Goal: Information Seeking & Learning: Find specific fact

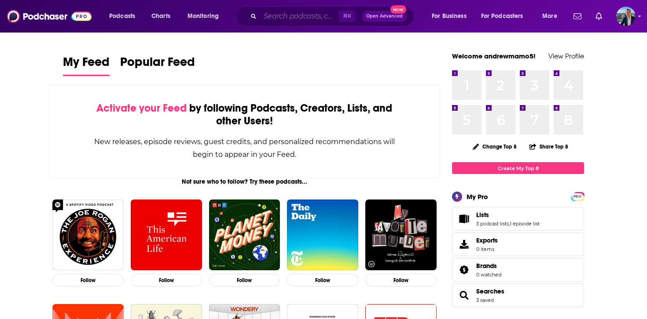
click at [296, 18] on input "Search podcasts, credits, & more..." at bounding box center [299, 16] width 79 height 14
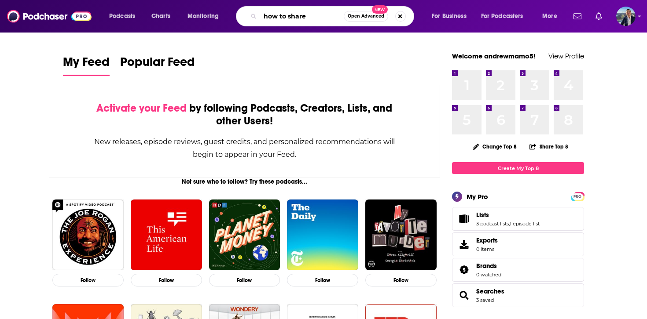
type input "how to share"
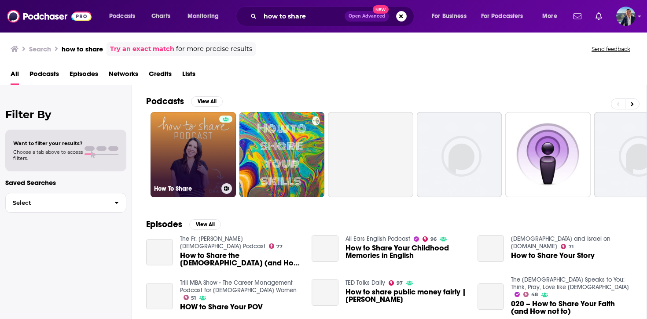
click at [198, 152] on link "How To Share" at bounding box center [192, 154] width 85 height 85
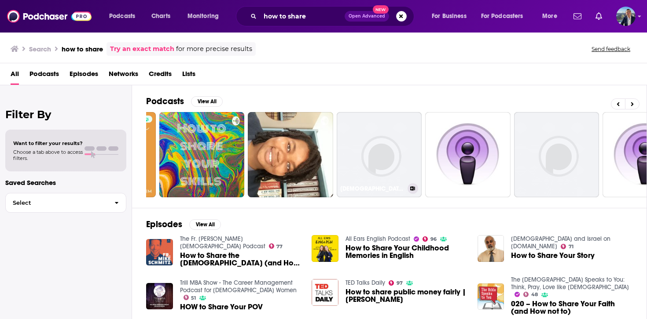
scroll to position [0, 307]
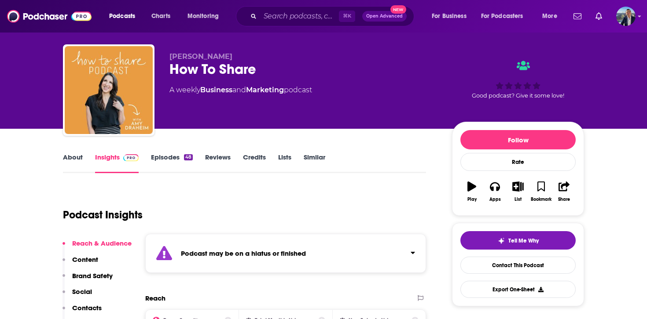
scroll to position [20, 0]
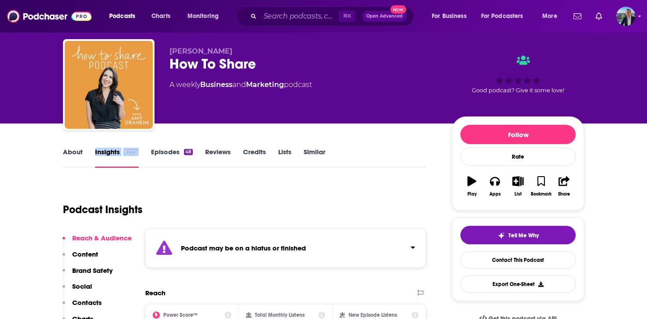
click at [168, 158] on link "Episodes 48" at bounding box center [172, 158] width 42 height 20
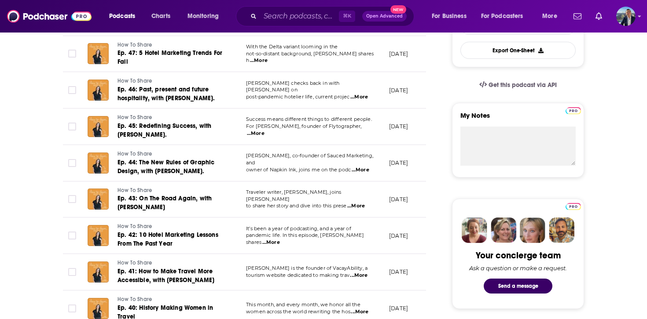
scroll to position [260, 0]
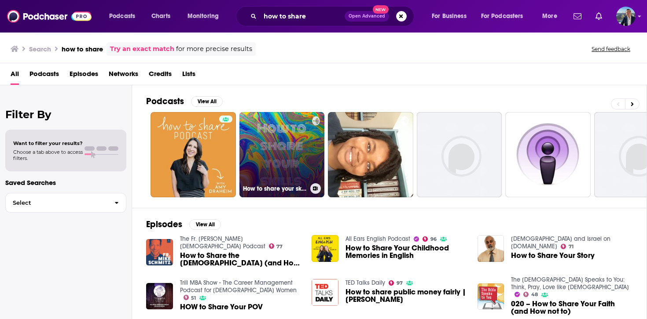
scroll to position [55, 0]
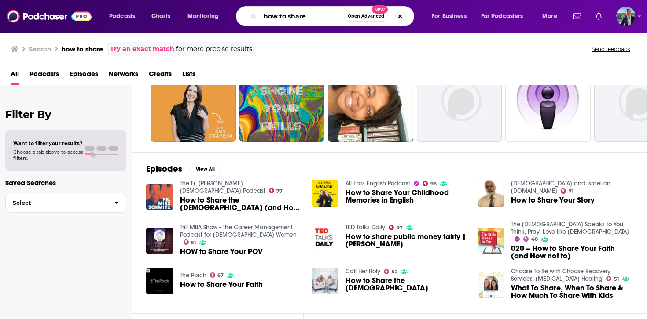
click at [321, 16] on input "how to share" at bounding box center [302, 16] width 84 height 14
paste input "[PERSON_NAME]"
type input "[PERSON_NAME]"
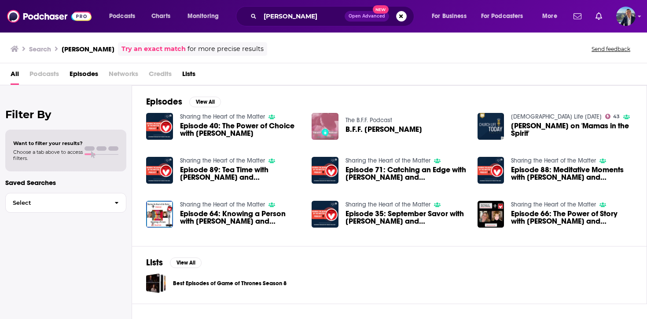
click at [43, 73] on span "Podcasts" at bounding box center [43, 76] width 29 height 18
